Goal: Information Seeking & Learning: Learn about a topic

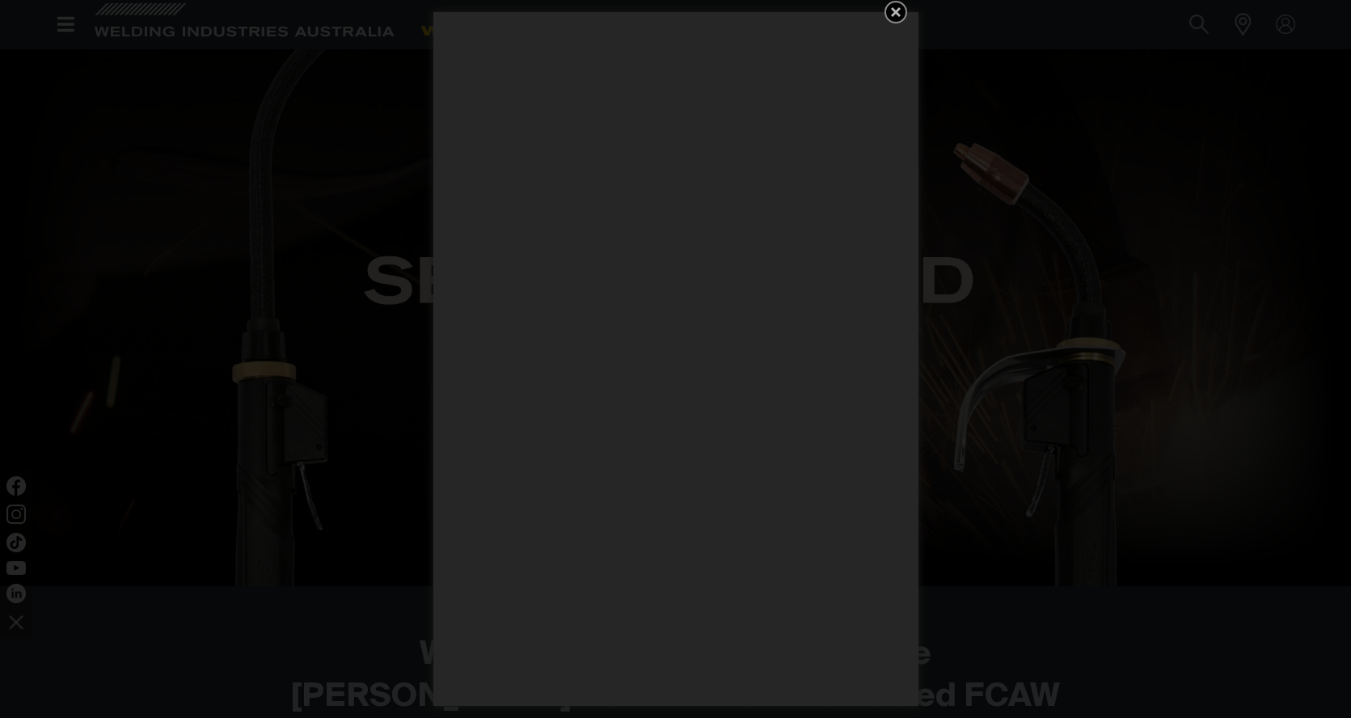
scroll to position [148, 0]
click at [898, 9] on icon "Get 5 WIA Welding Guides Free!" at bounding box center [896, 12] width 10 height 10
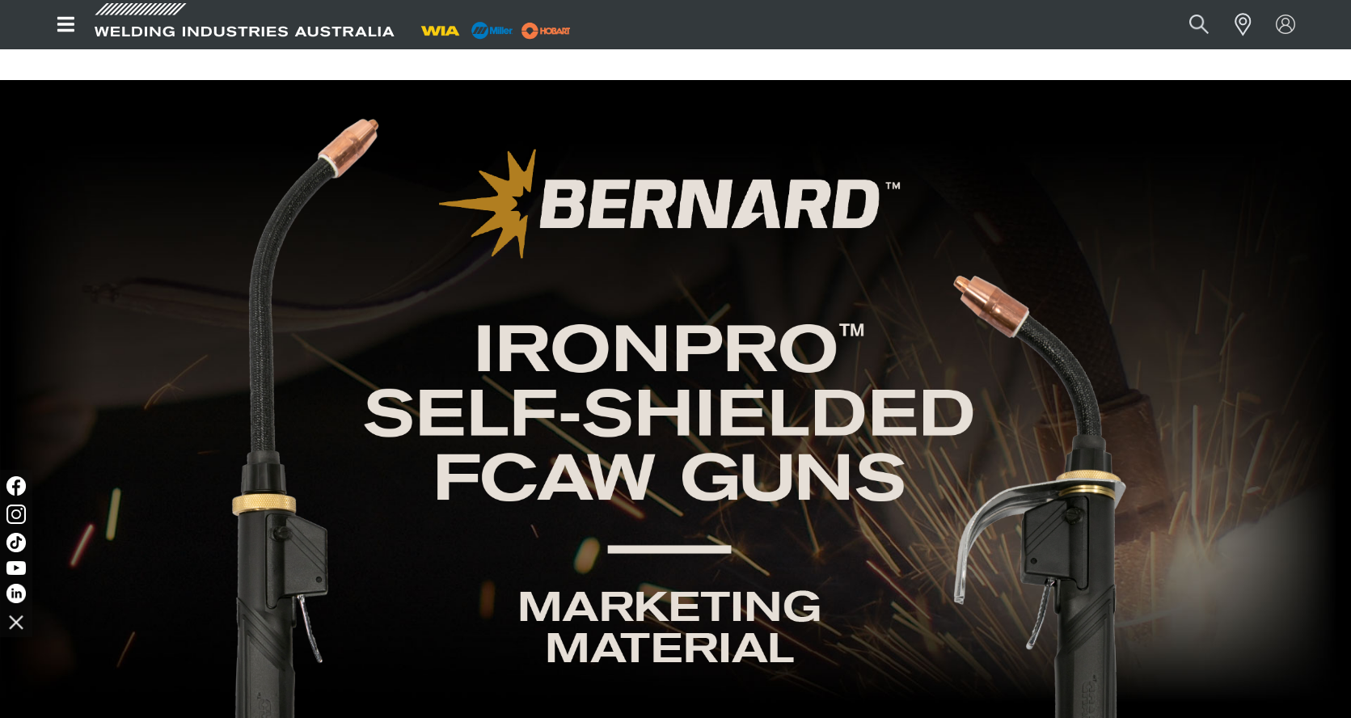
scroll to position [0, 0]
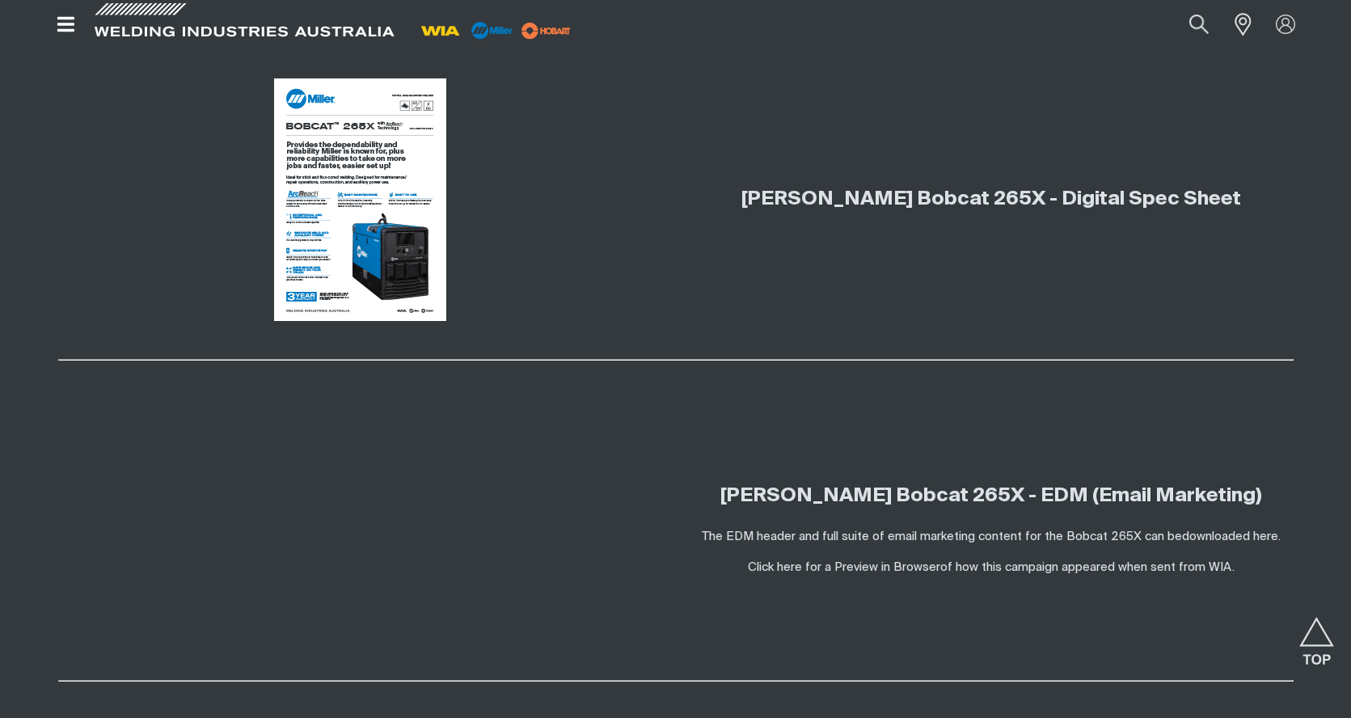
scroll to position [2077, 0]
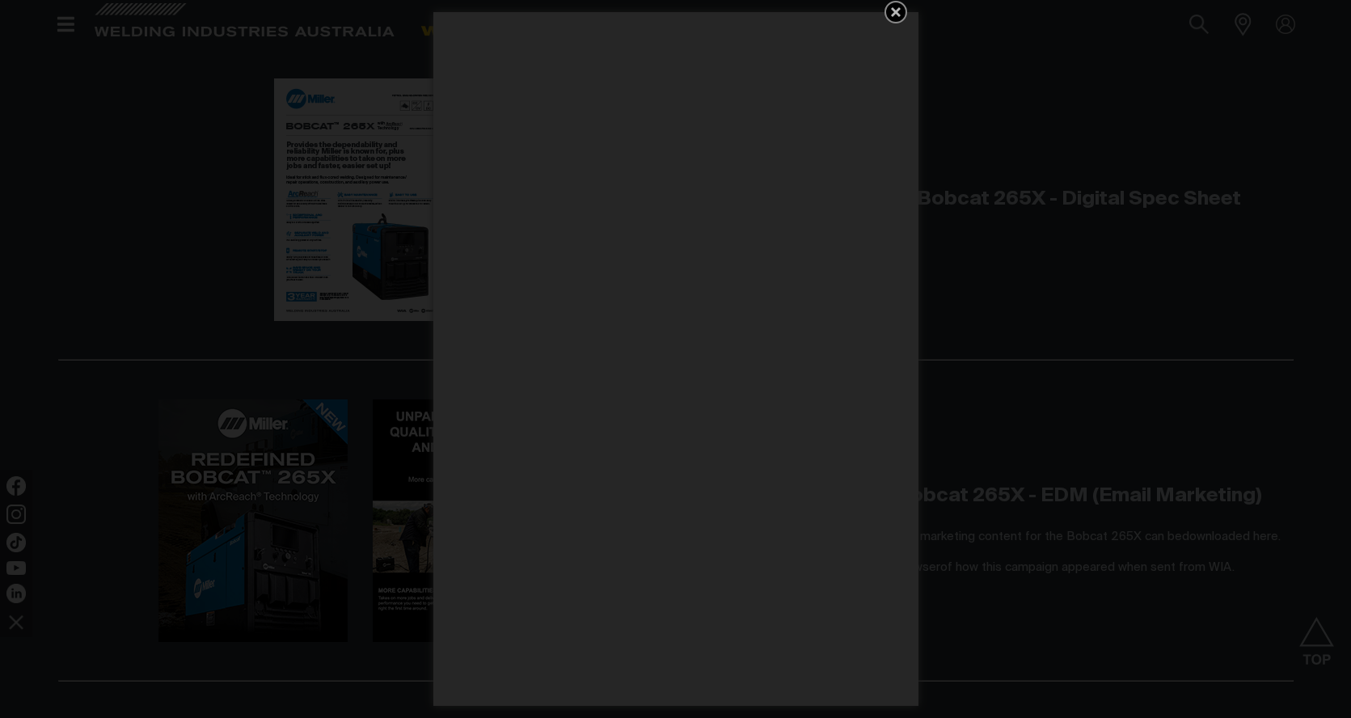
click at [896, 11] on icon "Get 5 WIA Welding Guides Free!" at bounding box center [896, 12] width 10 height 10
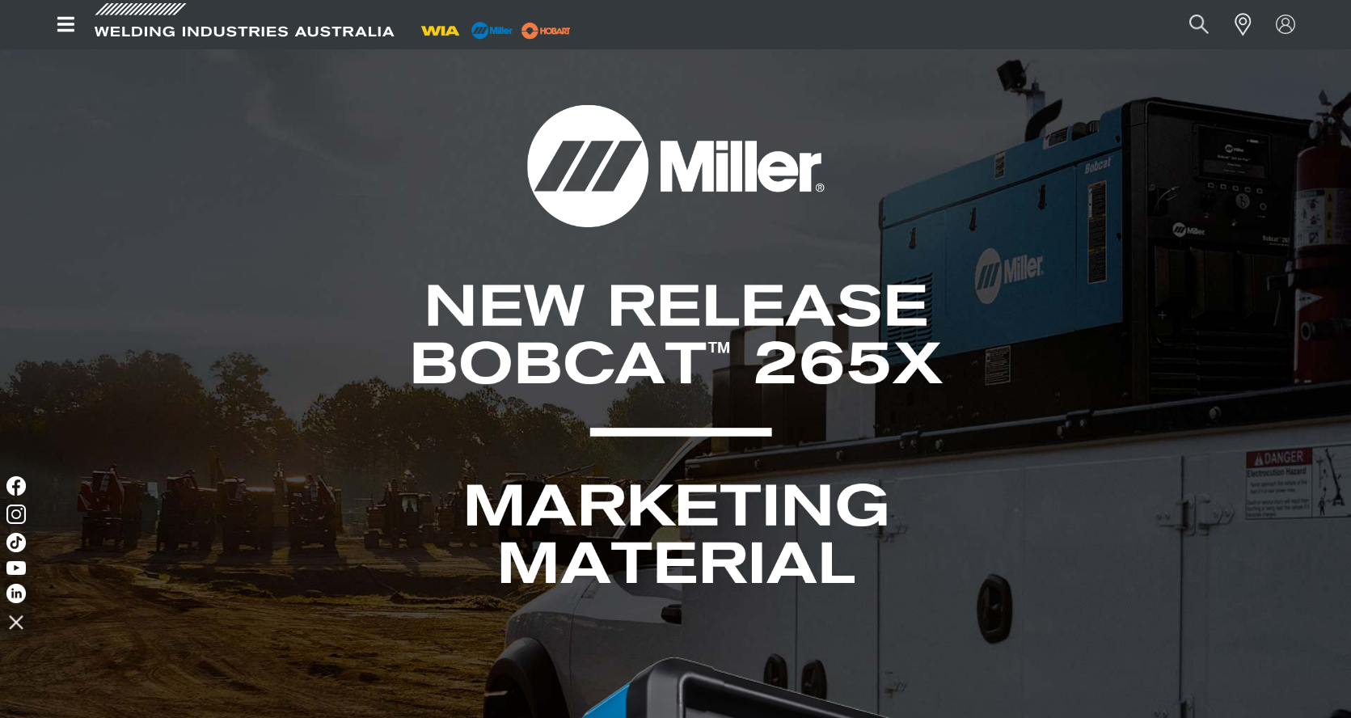
scroll to position [0, 0]
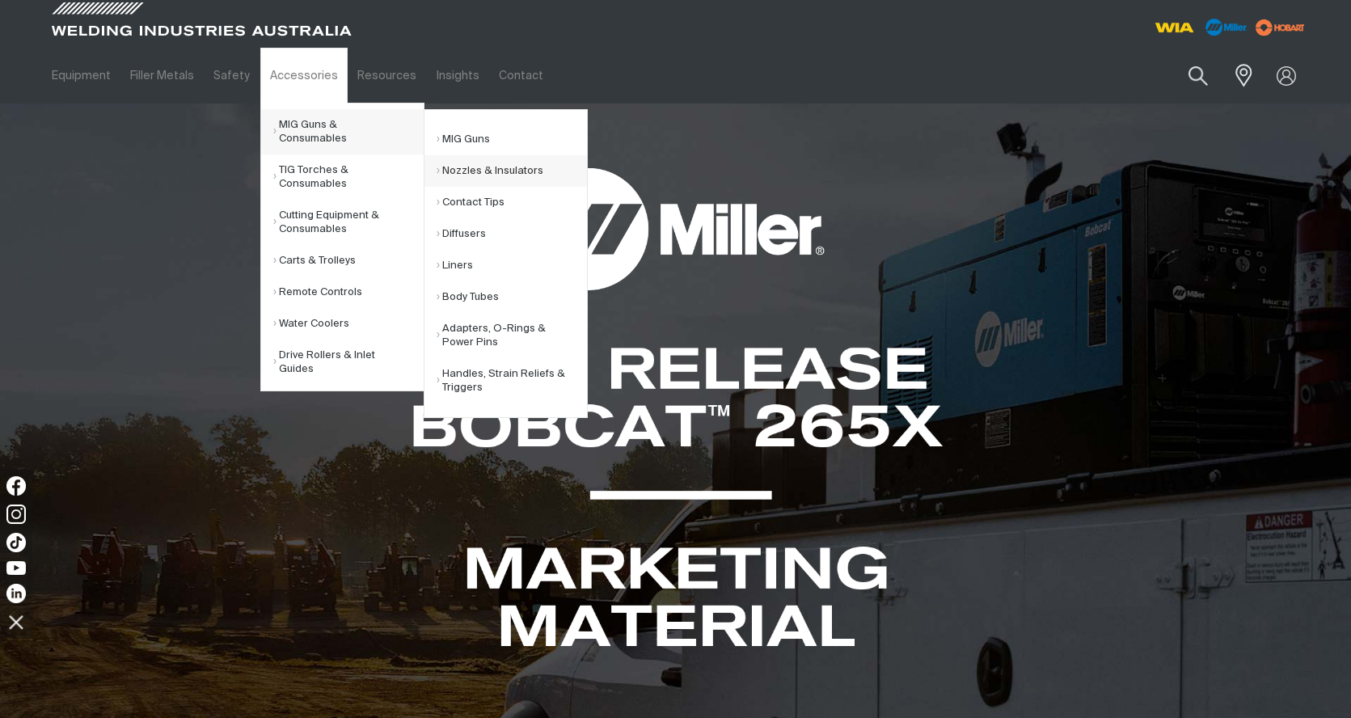
click at [487, 173] on link "Nozzles & Insulators" at bounding box center [512, 171] width 150 height 32
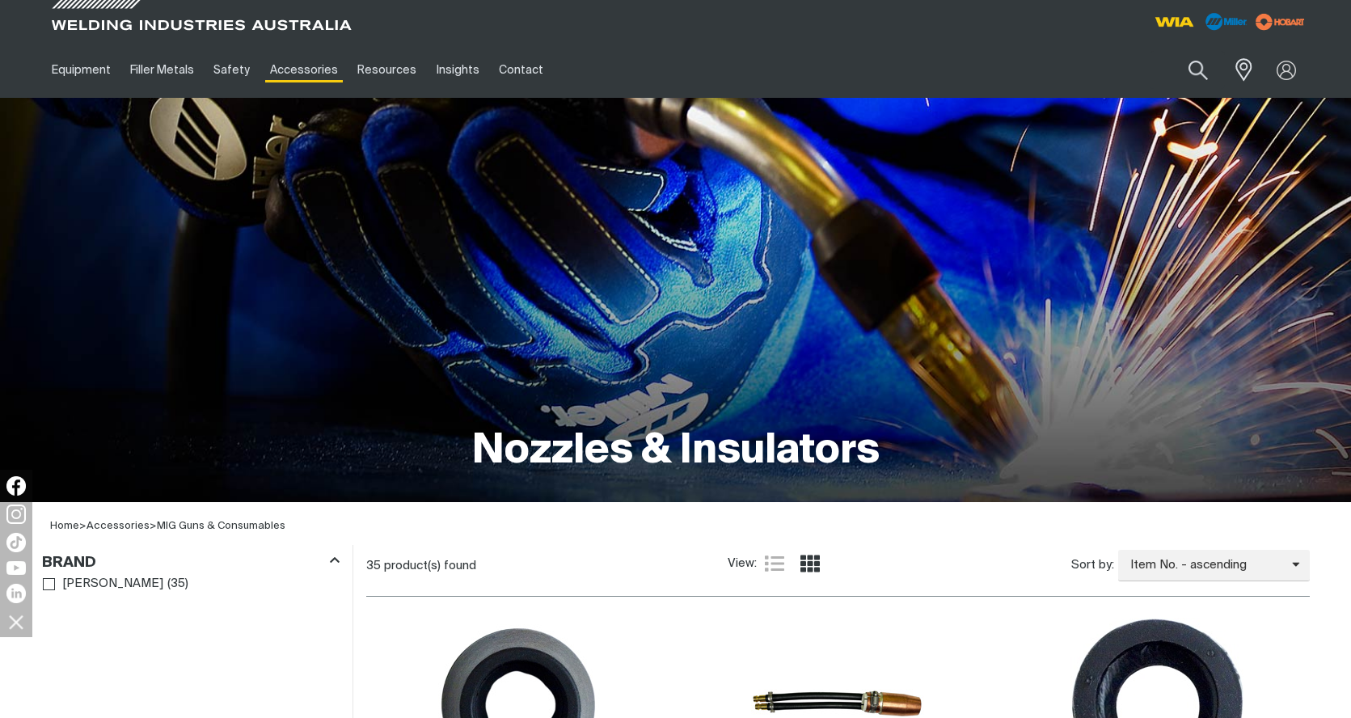
scroll to position [65, 0]
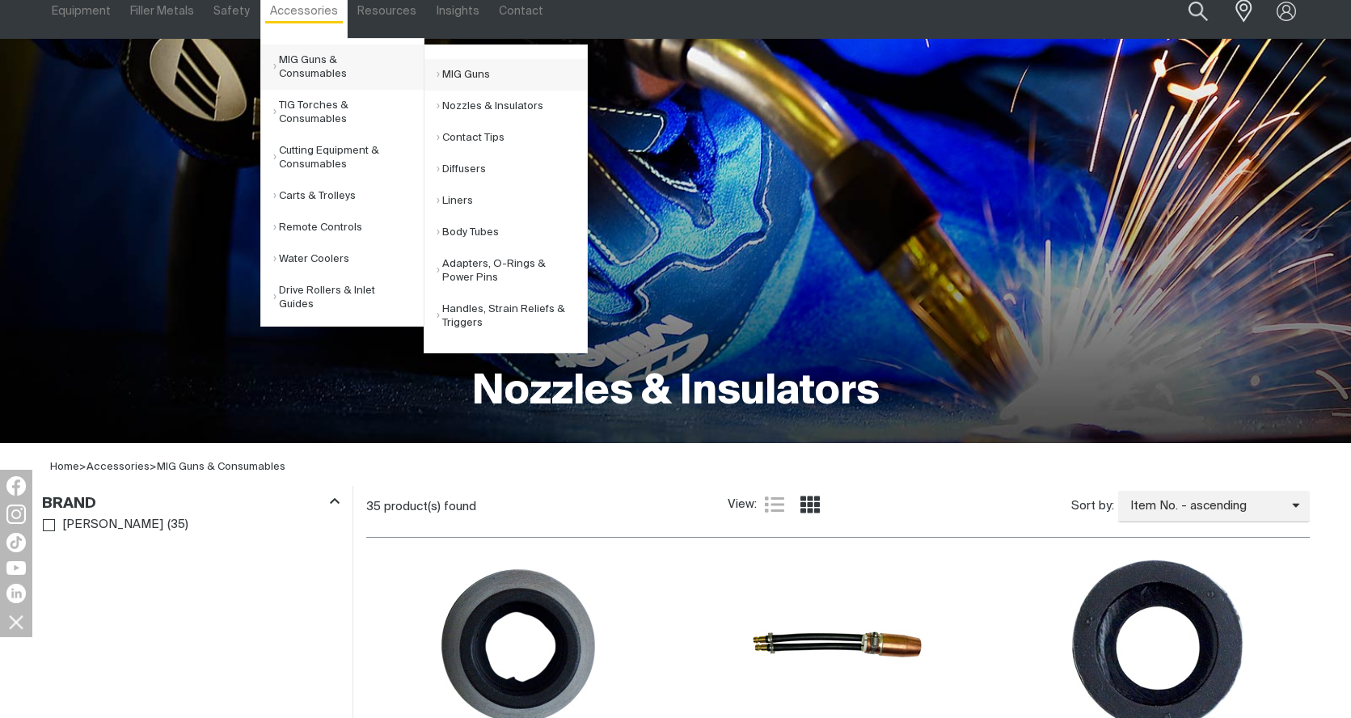
click at [450, 76] on link "MIG Guns" at bounding box center [512, 75] width 150 height 32
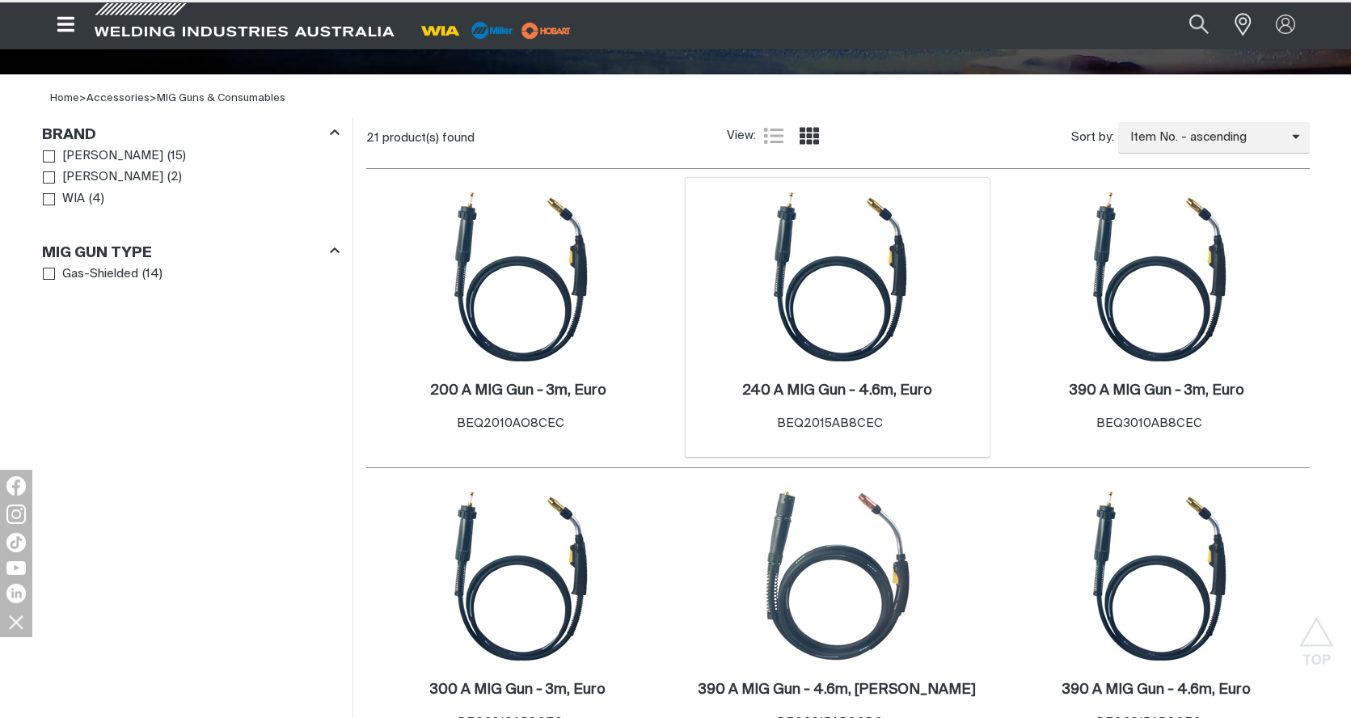
scroll to position [430, 0]
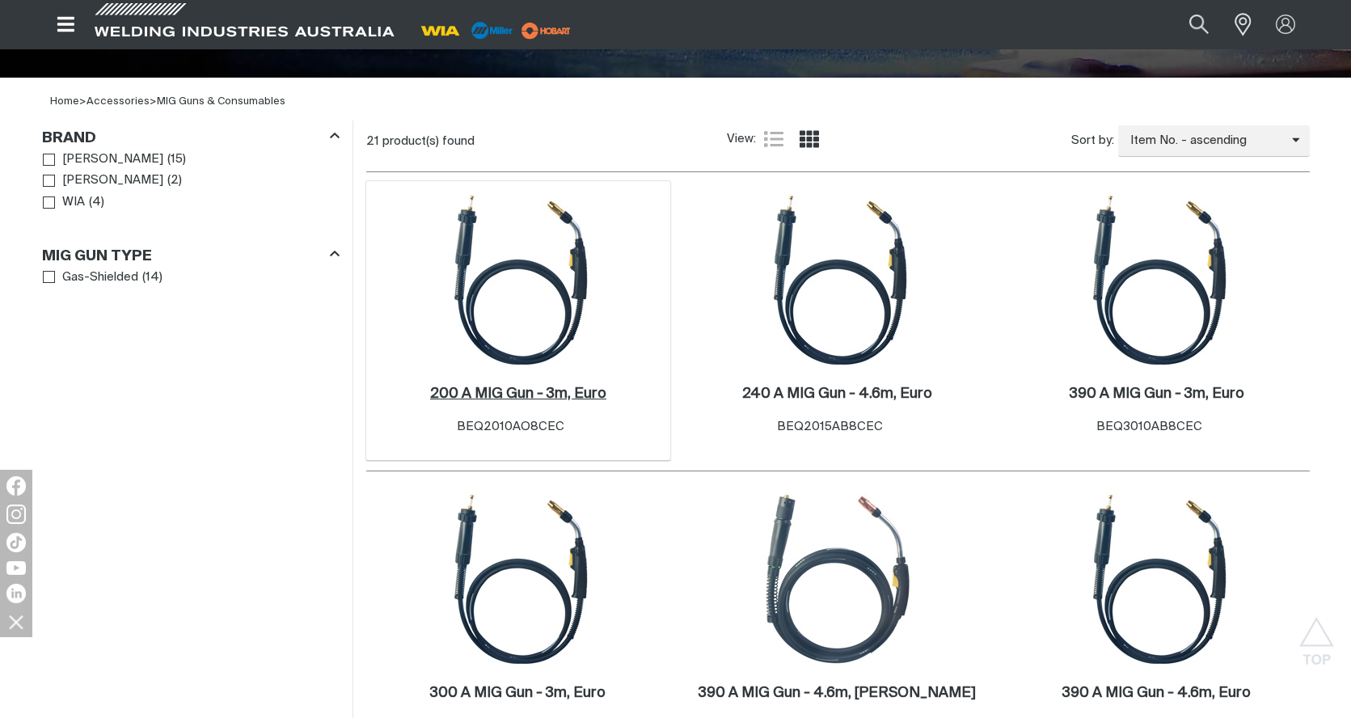
click at [522, 398] on h2 "200 A MIG Gun - 3m, Euro ." at bounding box center [518, 393] width 176 height 15
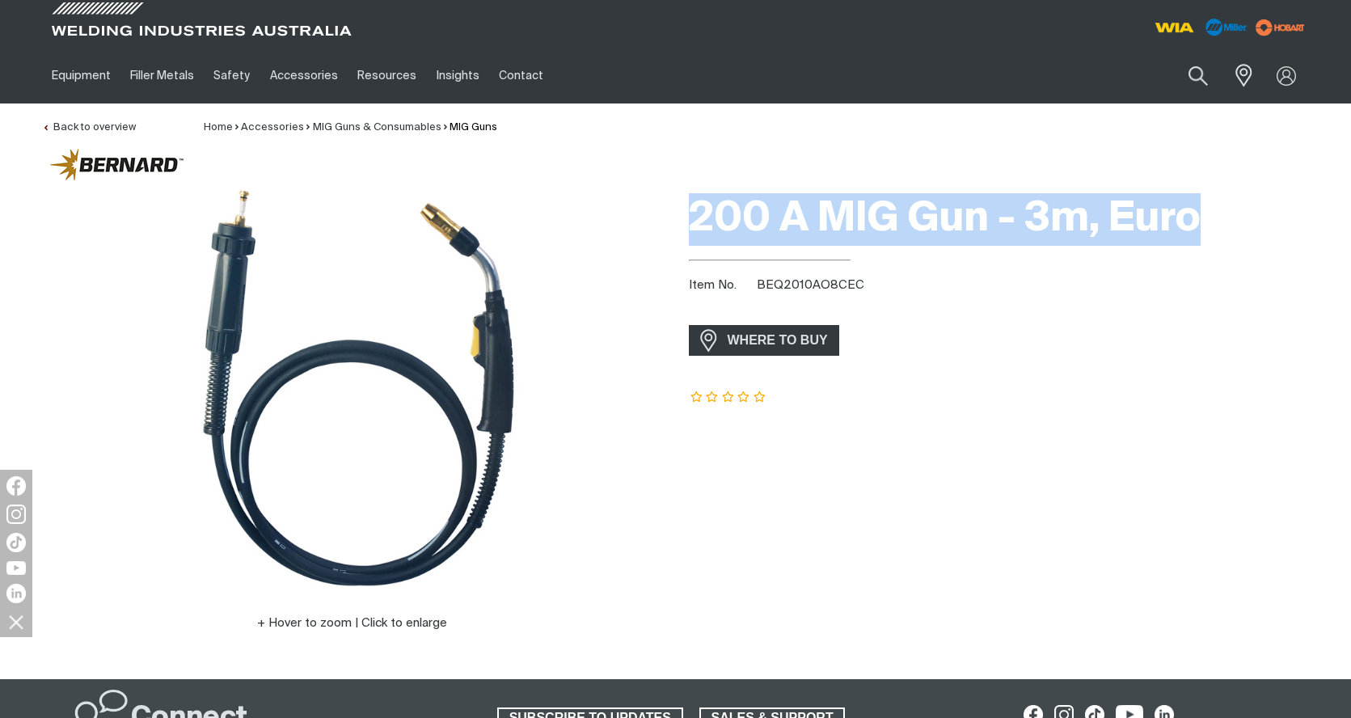
drag, startPoint x: 695, startPoint y: 219, endPoint x: 1221, endPoint y: 199, distance: 525.9
click at [1221, 200] on h1 "200 A MIG Gun - 3m, Euro" at bounding box center [999, 219] width 621 height 53
